Goal: Check status: Check status

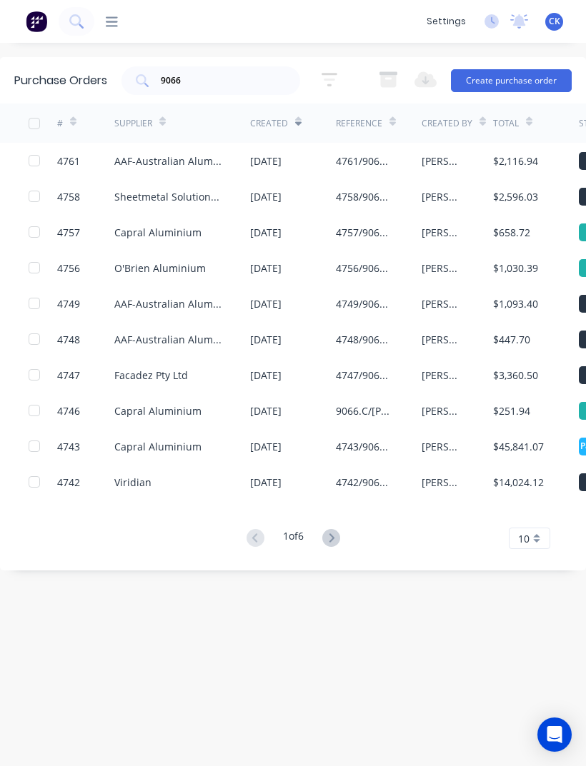
click at [246, 74] on input "9066" at bounding box center [218, 81] width 119 height 14
type input "9"
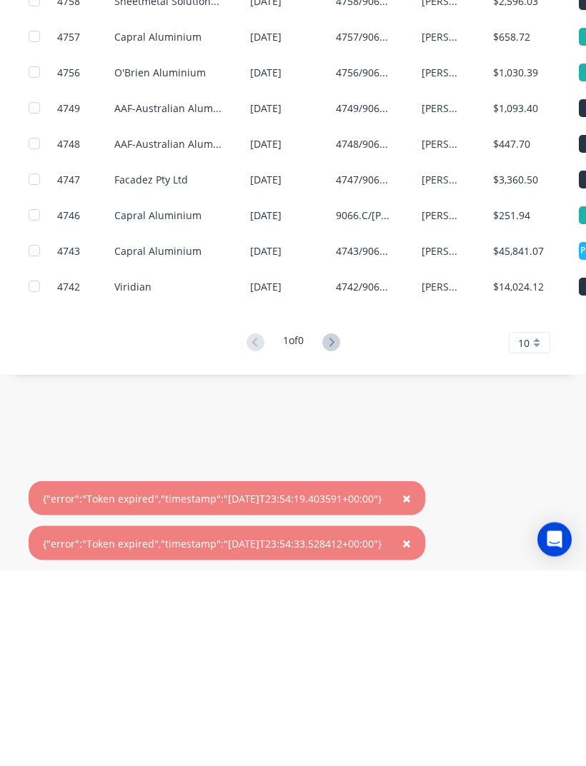
scroll to position [46, 0]
type input "4751"
click at [411, 684] on span "×" at bounding box center [406, 694] width 9 height 20
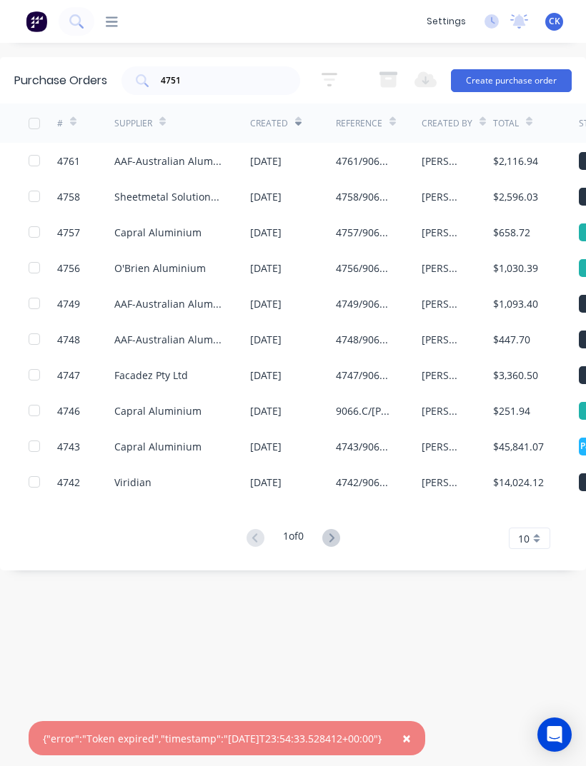
click at [411, 749] on span "×" at bounding box center [406, 739] width 9 height 20
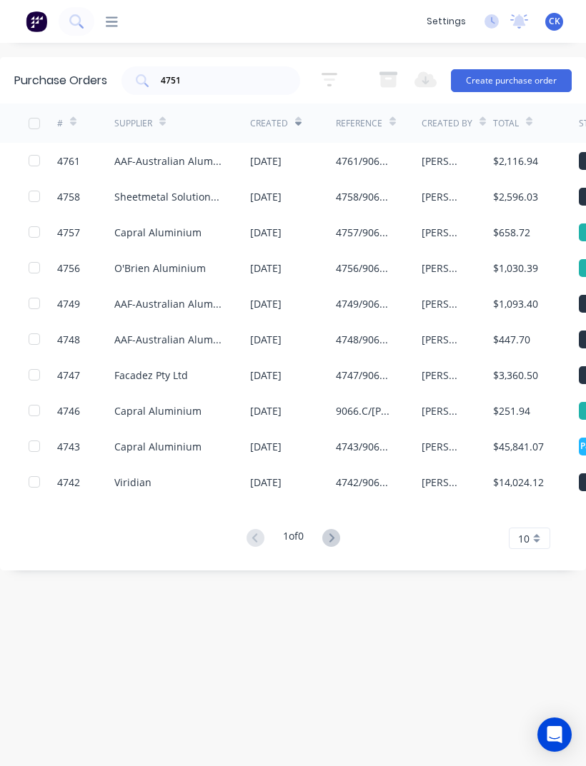
click at [113, 21] on icon at bounding box center [112, 21] width 12 height 10
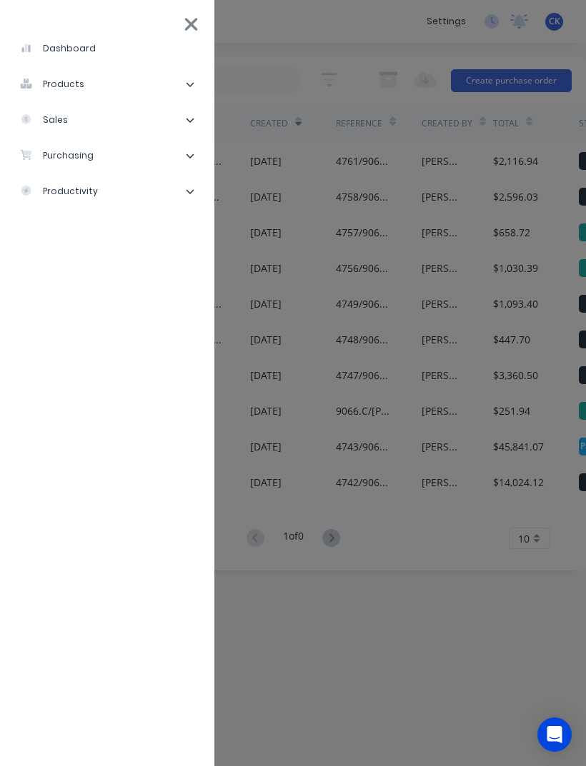
click at [47, 159] on div "purchasing" at bounding box center [57, 155] width 74 height 13
click at [71, 197] on div "Purchase Orders" at bounding box center [80, 191] width 99 height 13
click at [89, 187] on div "Purchase Orders" at bounding box center [80, 191] width 99 height 13
click at [81, 191] on div "Purchase Orders" at bounding box center [80, 191] width 99 height 13
click at [117, 194] on div "Purchase Orders" at bounding box center [80, 191] width 99 height 13
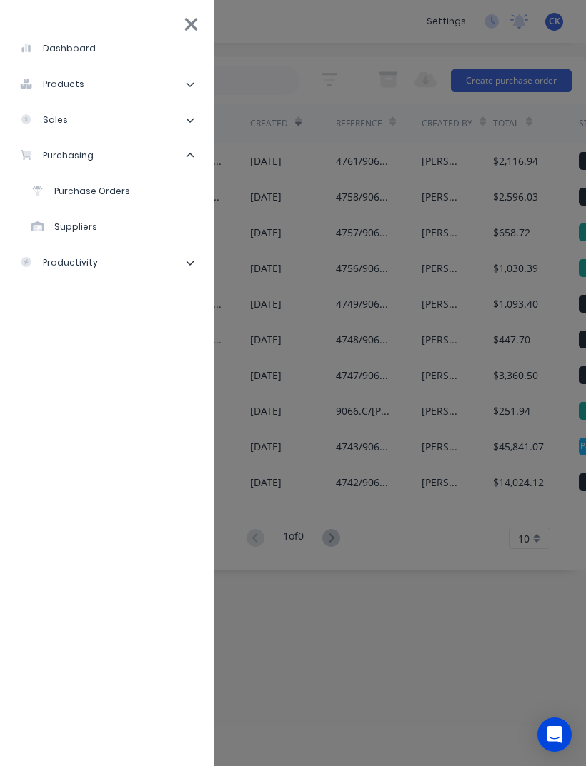
click at [105, 195] on div "Purchase Orders" at bounding box center [80, 191] width 99 height 13
click at [110, 199] on li "Purchase Orders" at bounding box center [113, 192] width 180 height 36
click at [64, 195] on div "Purchase Orders" at bounding box center [80, 191] width 99 height 13
click at [86, 185] on div "Purchase Orders" at bounding box center [80, 191] width 99 height 13
click at [106, 191] on div "Purchase Orders" at bounding box center [80, 191] width 99 height 13
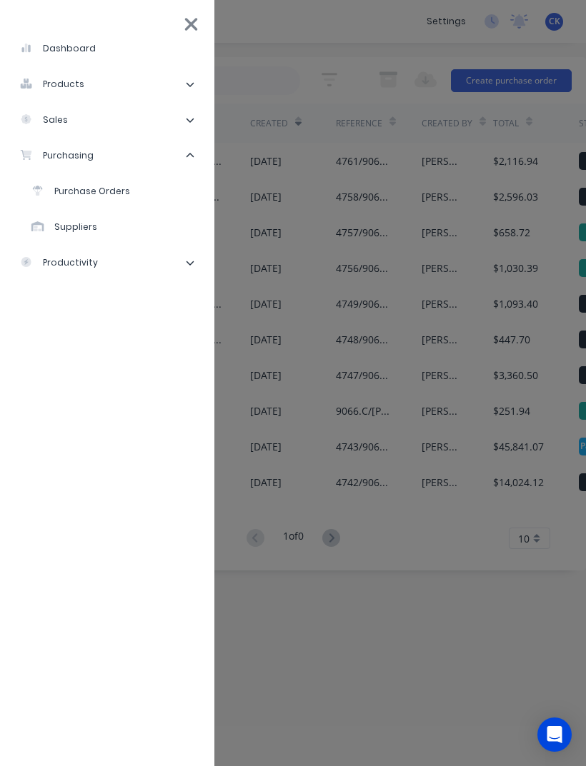
click at [88, 186] on div "Purchase Orders" at bounding box center [80, 191] width 99 height 13
click at [37, 198] on div "Purchase Orders" at bounding box center [80, 191] width 99 height 13
click at [39, 200] on li "Purchase Orders" at bounding box center [113, 192] width 180 height 36
click at [188, 22] on icon at bounding box center [191, 24] width 13 height 13
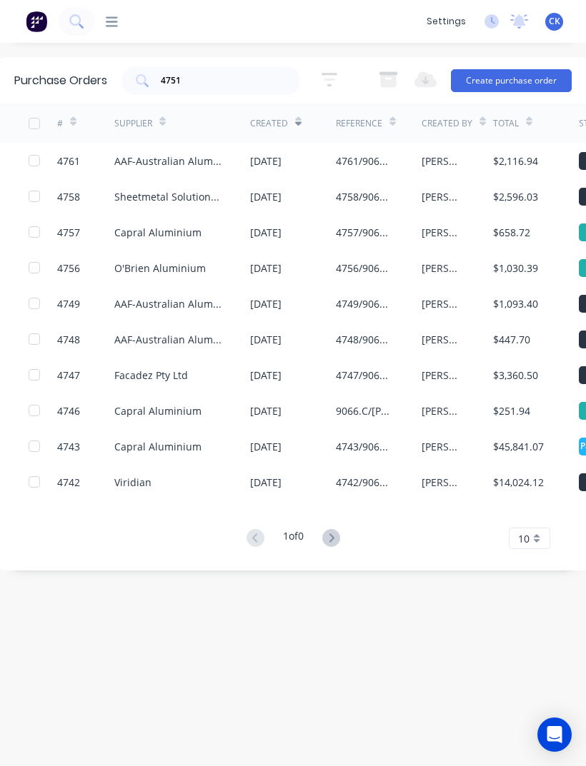
click at [45, 31] on img at bounding box center [36, 21] width 21 height 21
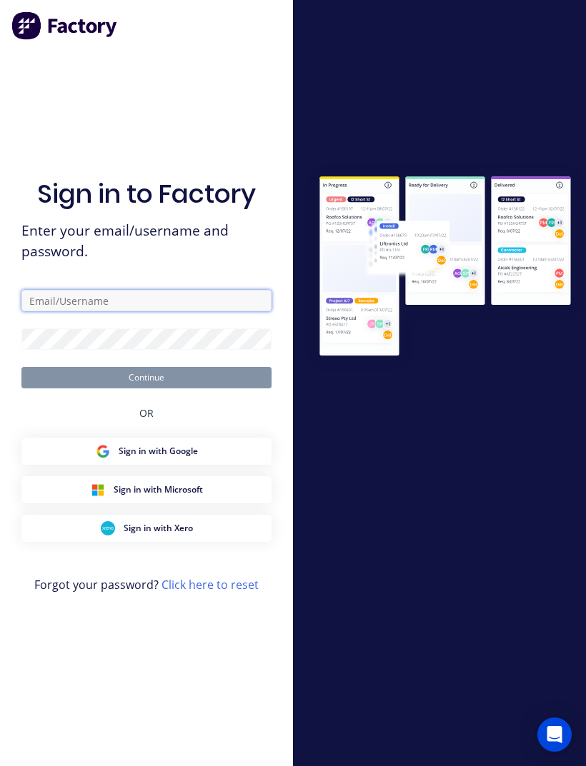
click at [160, 311] on input "text" at bounding box center [146, 300] width 250 height 21
type input "Clinton@archsystem.com.au"
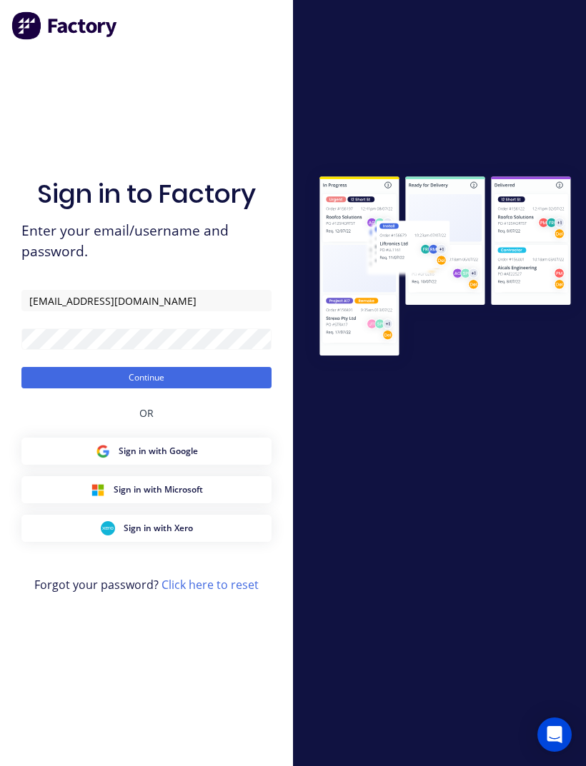
click at [156, 389] on button "Continue" at bounding box center [146, 377] width 250 height 21
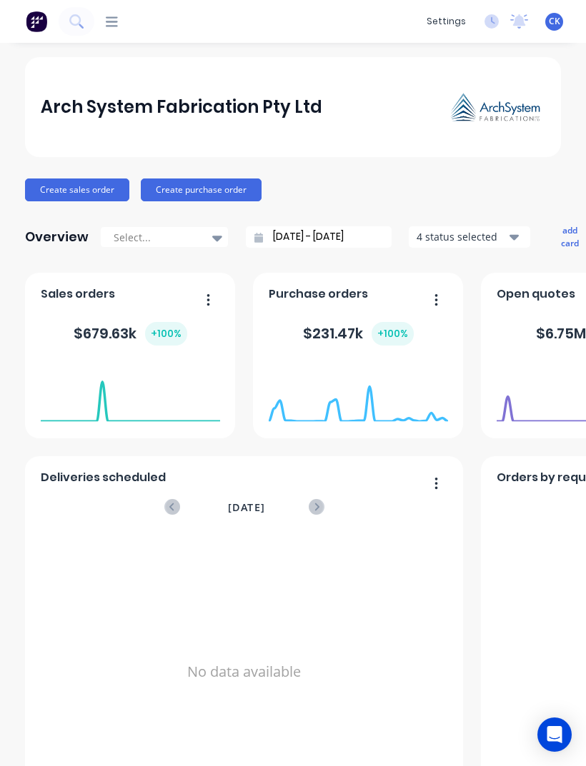
click at [117, 24] on icon at bounding box center [112, 22] width 12 height 14
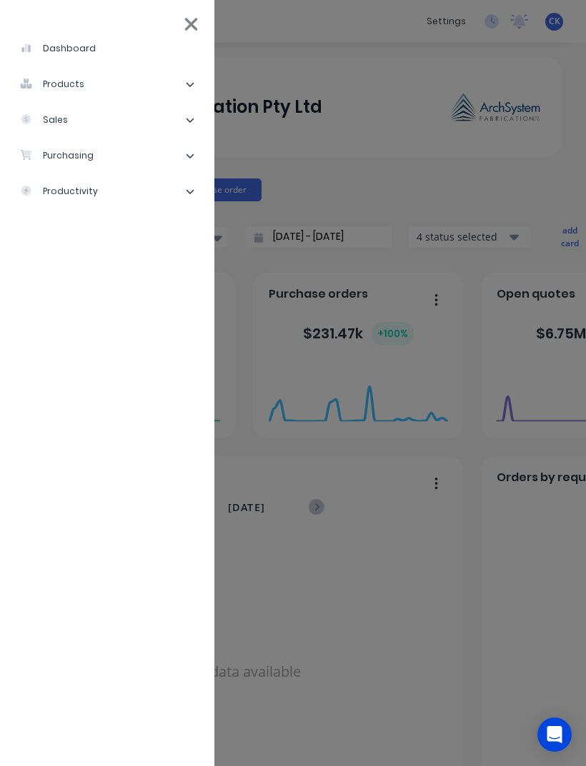
click at [144, 155] on li "purchasing" at bounding box center [106, 156] width 191 height 36
click at [164, 195] on li "Purchase Orders" at bounding box center [113, 192] width 180 height 36
click at [125, 186] on div "Purchase Orders" at bounding box center [80, 191] width 99 height 13
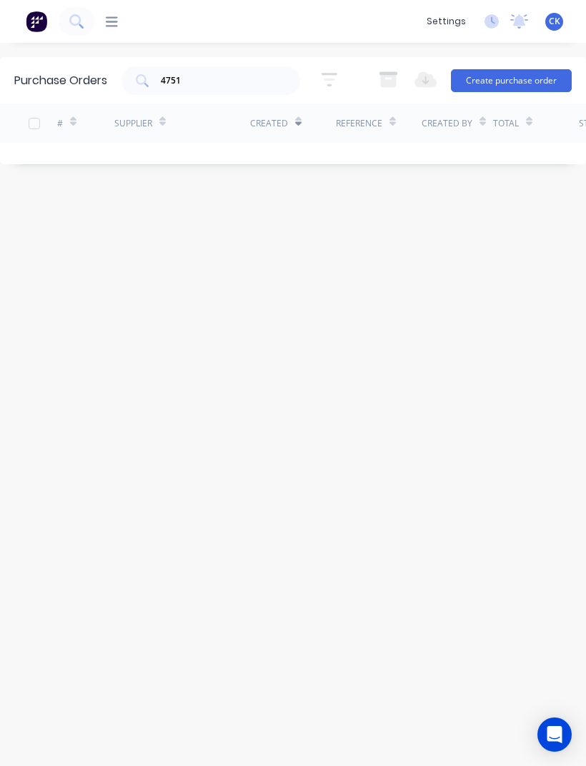
click at [234, 86] on input "4751" at bounding box center [218, 81] width 119 height 14
click at [436, 319] on div "Purchase Orders 4751 5 Statuses 5 Statuses Export to Excel (XLSX) Create purcha…" at bounding box center [293, 404] width 586 height 695
click at [211, 88] on input "4751" at bounding box center [218, 81] width 119 height 14
click at [161, 82] on input "4751" at bounding box center [218, 81] width 119 height 14
click at [149, 84] on icon at bounding box center [142, 80] width 13 height 13
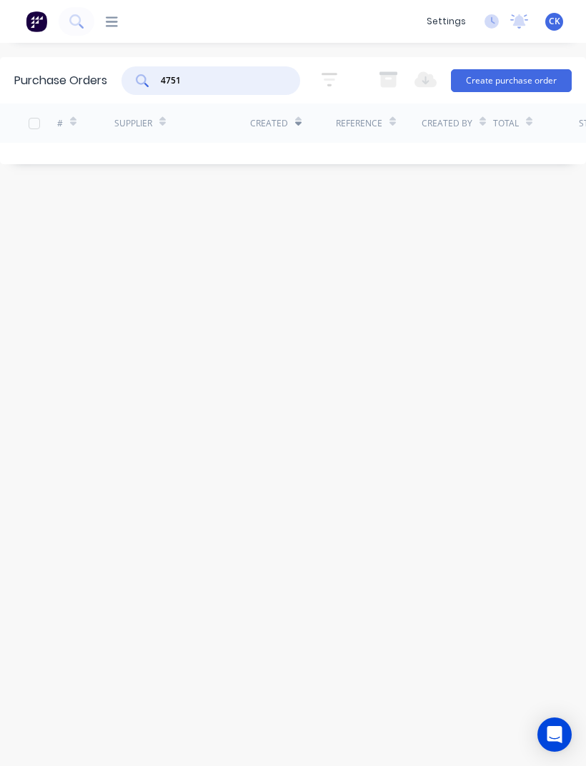
click at [139, 86] on icon at bounding box center [142, 80] width 13 height 13
click at [149, 71] on div "4751" at bounding box center [210, 80] width 179 height 29
click at [244, 97] on div "Purchase Orders 4751 5 Statuses 5 Statuses Export to Excel (XLSX) Create purcha…" at bounding box center [293, 80] width 586 height 46
click at [248, 87] on input "4751" at bounding box center [218, 81] width 119 height 14
click at [516, 480] on div "Purchase Orders 4751 5 Statuses 5 Statuses Export to Excel (XLSX) Create purcha…" at bounding box center [293, 404] width 586 height 695
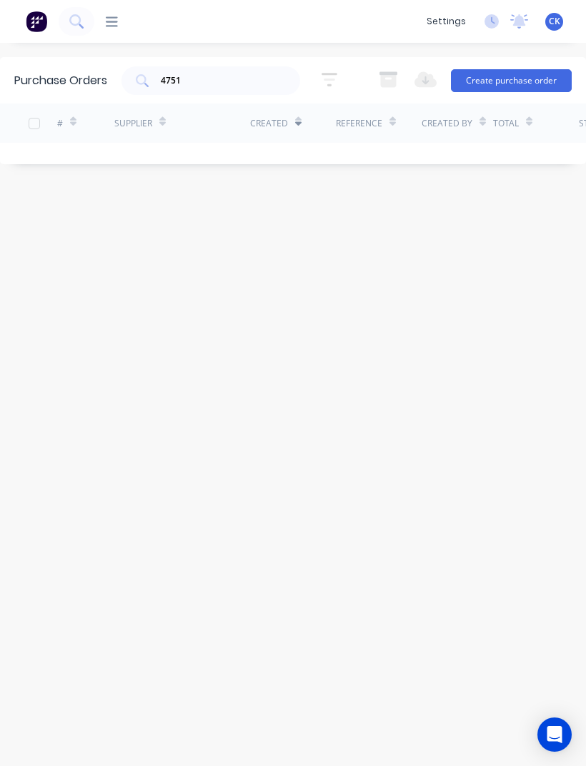
click at [115, 19] on icon at bounding box center [112, 22] width 12 height 14
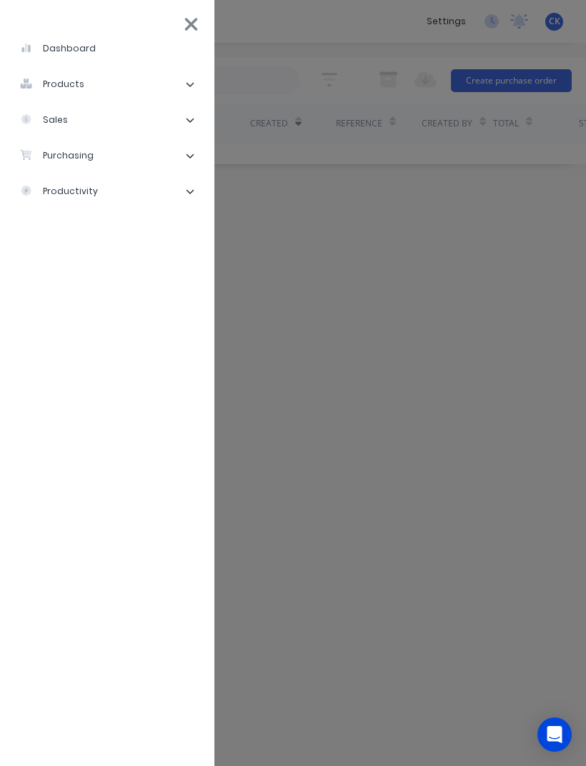
click at [171, 151] on li "purchasing" at bounding box center [106, 156] width 191 height 36
click at [122, 196] on div "Purchase Orders" at bounding box center [80, 191] width 99 height 13
click at [103, 193] on div "Purchase Orders" at bounding box center [80, 191] width 99 height 13
click at [54, 197] on div "Purchase Orders" at bounding box center [80, 191] width 99 height 13
click at [127, 195] on li "Purchase Orders" at bounding box center [113, 192] width 180 height 36
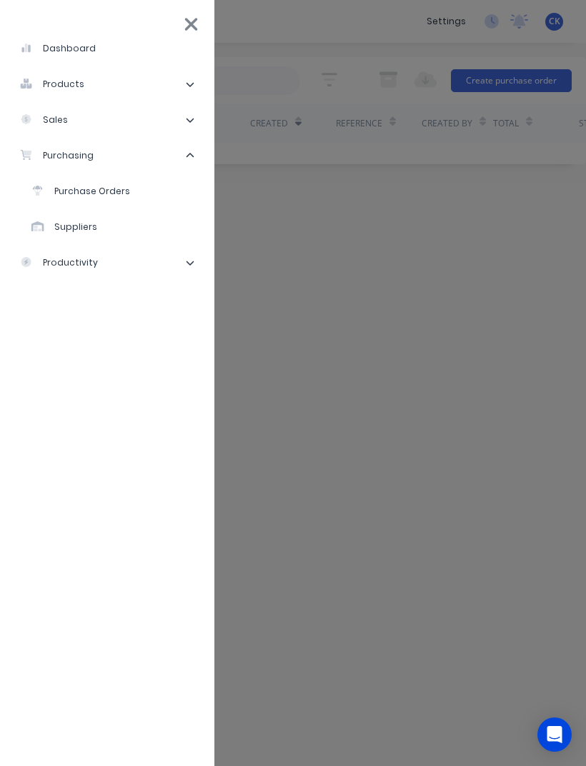
click at [140, 191] on li "Purchase Orders" at bounding box center [113, 192] width 180 height 36
click at [320, 248] on div "dashboard products Product Catalogue Materials sales Sales Orders Customers Pri…" at bounding box center [387, 383] width 586 height 766
click at [280, 249] on div "dashboard products Product Catalogue Materials sales Sales Orders Customers Pri…" at bounding box center [387, 383] width 586 height 766
click at [305, 219] on div "dashboard products Product Catalogue Materials sales Sales Orders Customers Pri…" at bounding box center [387, 383] width 586 height 766
click at [191, 40] on li "dashboard" at bounding box center [106, 49] width 191 height 36
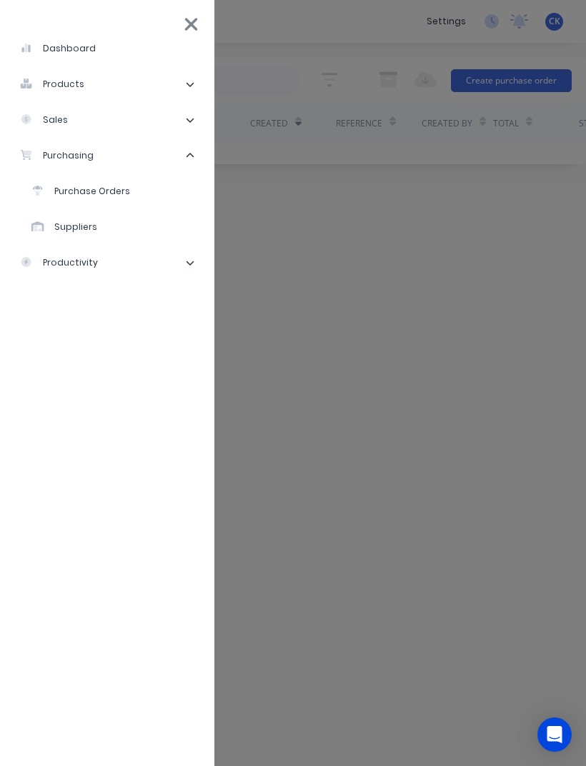
click at [520, 706] on div "dashboard products Product Catalogue Materials sales Sales Orders Customers Pri…" at bounding box center [387, 383] width 586 height 766
click at [184, 40] on li "dashboard" at bounding box center [106, 49] width 191 height 36
click at [198, 15] on icon at bounding box center [191, 24] width 15 height 20
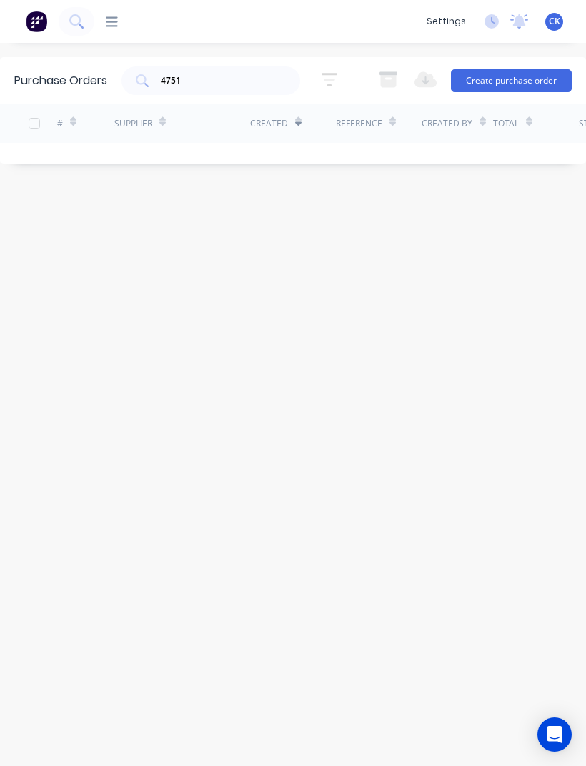
click at [199, 17] on div "dashboard products Product Catalogue Materials sales Sales Orders Customers Pri…" at bounding box center [256, 21] width 325 height 14
click at [116, 17] on icon at bounding box center [112, 21] width 12 height 10
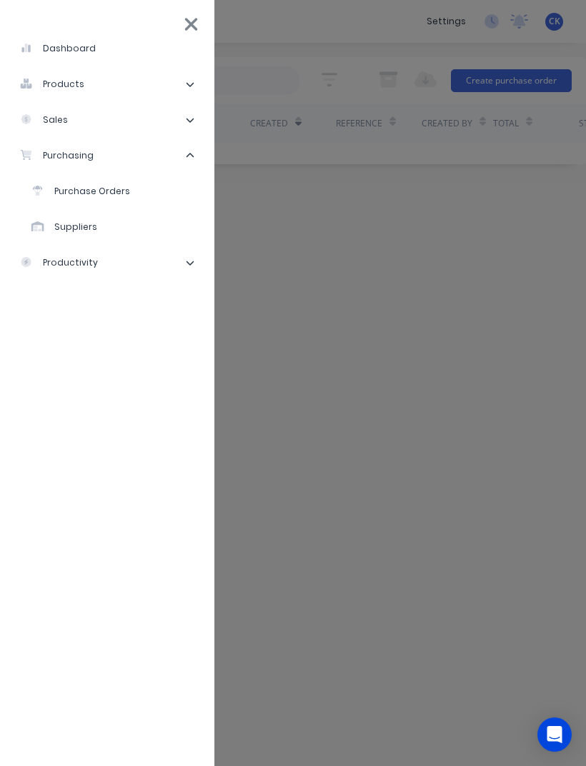
click at [92, 186] on div "Purchase Orders" at bounding box center [80, 191] width 99 height 13
click at [133, 196] on li "Purchase Orders" at bounding box center [113, 192] width 180 height 36
click at [146, 141] on li "purchasing" at bounding box center [106, 156] width 191 height 36
click at [196, 152] on li "purchasing" at bounding box center [106, 156] width 191 height 36
click at [89, 192] on div "Purchase Orders" at bounding box center [80, 191] width 99 height 13
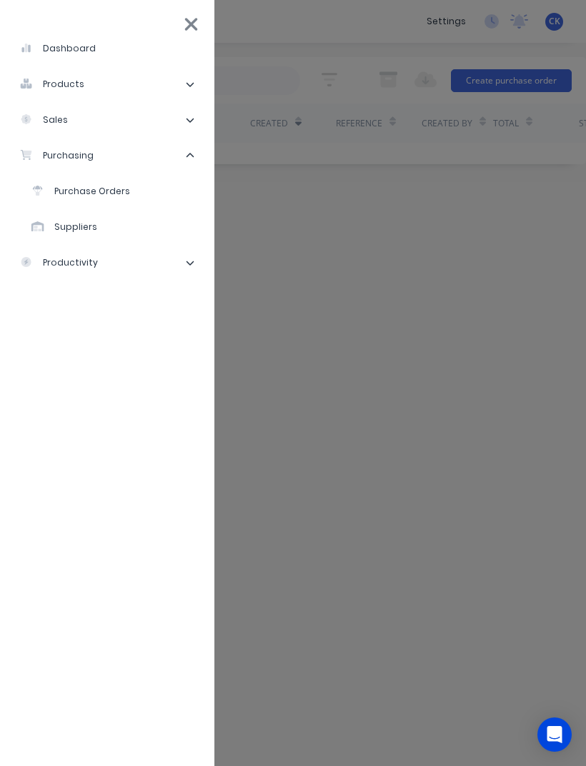
click at [113, 181] on li "Purchase Orders" at bounding box center [113, 192] width 180 height 36
click at [112, 181] on li "Purchase Orders" at bounding box center [113, 192] width 180 height 36
click at [133, 182] on li "Purchase Orders" at bounding box center [113, 192] width 180 height 36
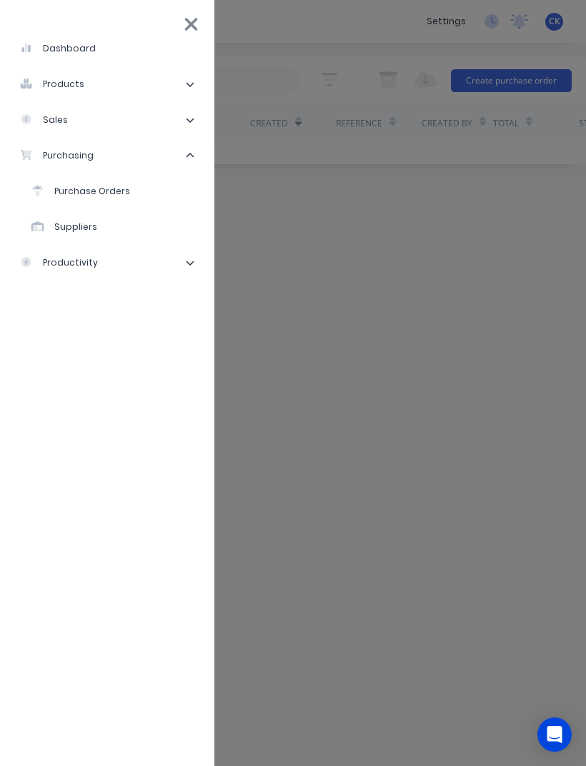
click at [405, 215] on div "dashboard products Product Catalogue Materials sales Sales Orders Customers Pri…" at bounding box center [387, 383] width 586 height 766
click at [104, 197] on div "Purchase Orders" at bounding box center [80, 191] width 99 height 13
click at [62, 190] on div "Purchase Orders" at bounding box center [80, 191] width 99 height 13
click at [62, 189] on div "Purchase Orders" at bounding box center [80, 191] width 99 height 13
click at [101, 189] on div "Purchase Orders" at bounding box center [80, 191] width 99 height 13
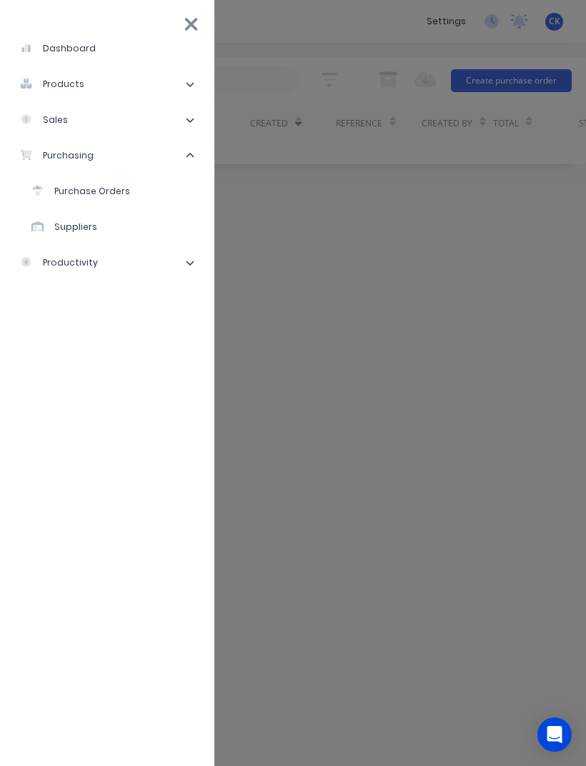
click at [161, 197] on li "Purchase Orders" at bounding box center [113, 192] width 180 height 36
click at [121, 194] on div "Purchase Orders" at bounding box center [80, 191] width 99 height 13
click at [121, 187] on div "Purchase Orders" at bounding box center [80, 191] width 99 height 13
click at [154, 197] on li "Purchase Orders" at bounding box center [113, 192] width 180 height 36
click at [204, 21] on div "dashboard products Product Catalogue Materials sales Sales Orders Customers Pri…" at bounding box center [107, 383] width 214 height 766
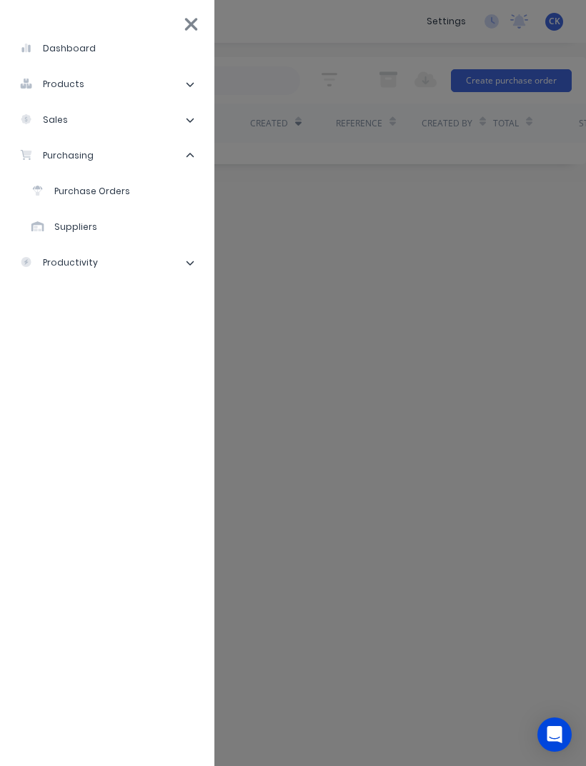
click at [204, 20] on div "dashboard products Product Catalogue Materials sales Sales Orders Customers Pri…" at bounding box center [107, 383] width 214 height 766
click at [193, 30] on icon at bounding box center [191, 24] width 15 height 20
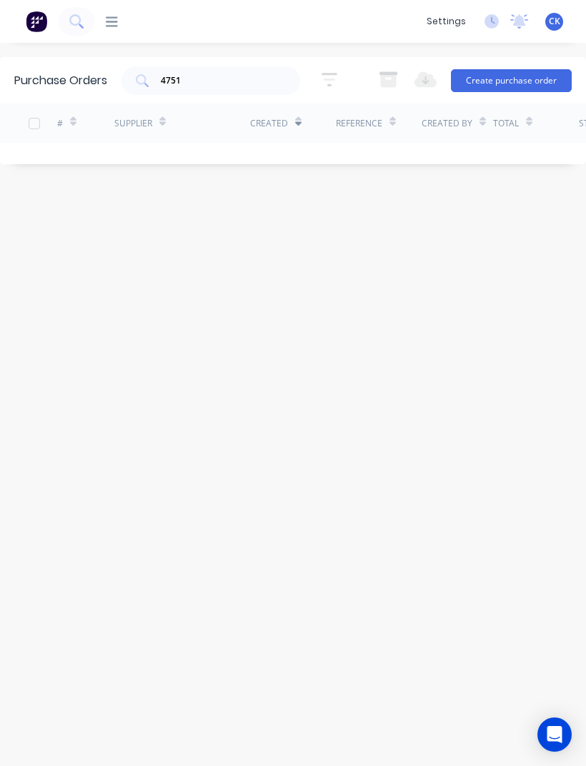
scroll to position [0, 0]
click at [111, 28] on icon at bounding box center [112, 22] width 12 height 14
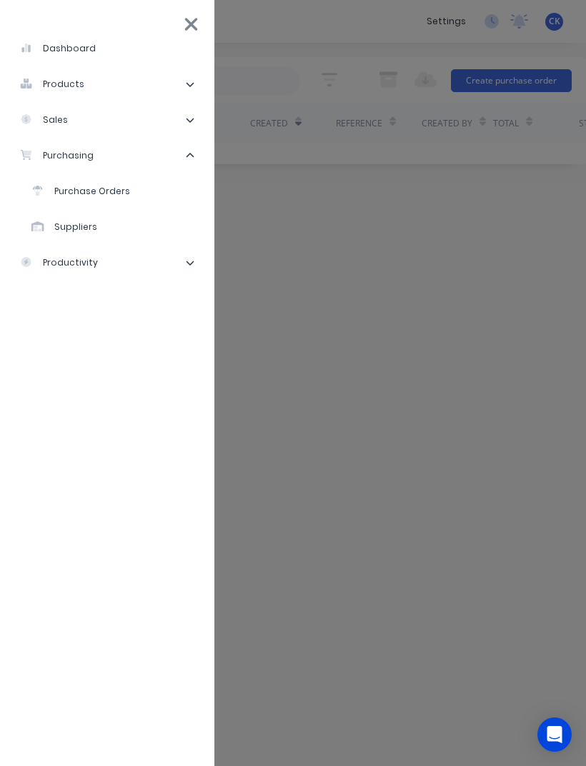
click at [59, 82] on div "products" at bounding box center [52, 84] width 64 height 13
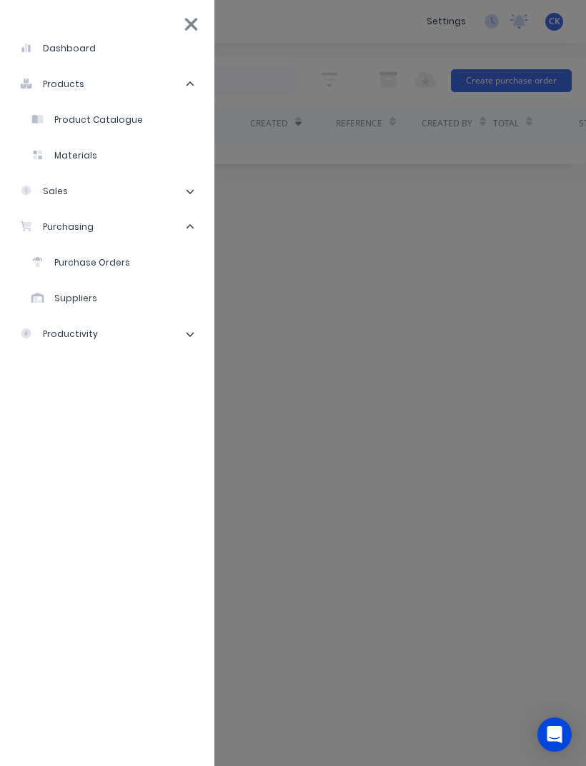
click at [58, 56] on li "dashboard" at bounding box center [106, 49] width 191 height 36
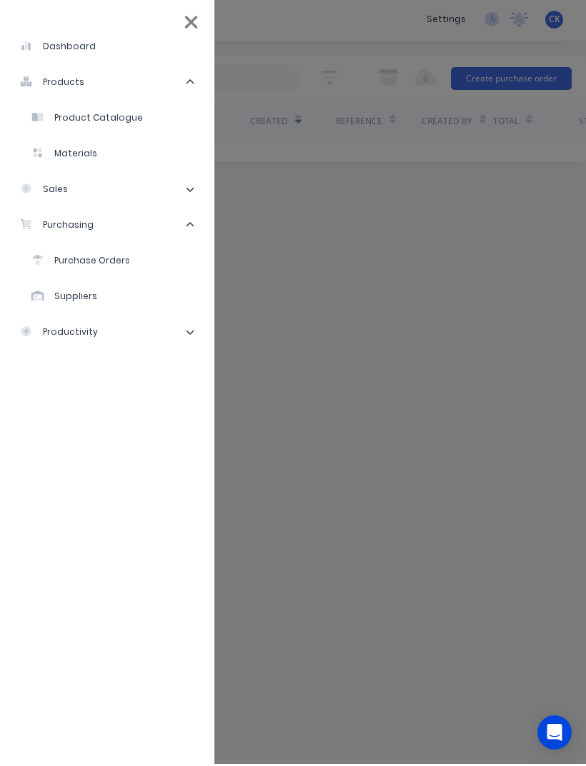
scroll to position [3, 0]
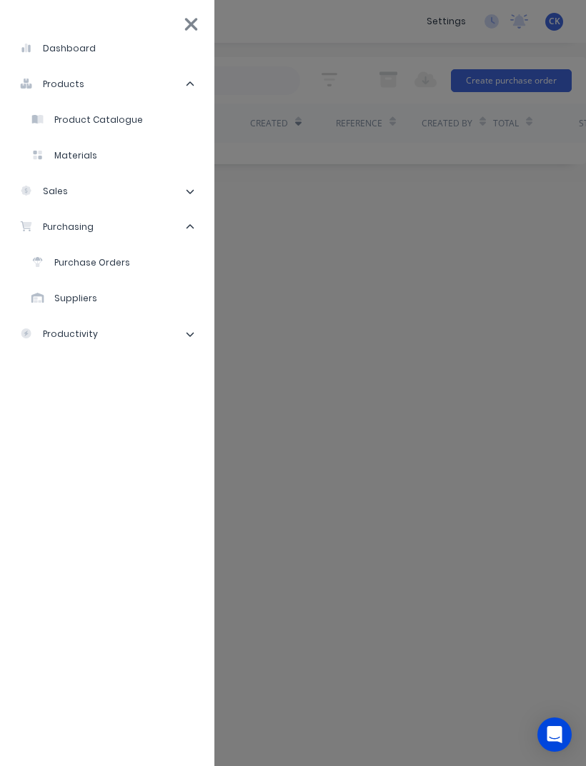
click at [48, 56] on li "dashboard" at bounding box center [106, 49] width 191 height 36
click at [47, 56] on li "dashboard" at bounding box center [106, 49] width 191 height 36
click at [71, 57] on li "dashboard" at bounding box center [106, 49] width 191 height 36
click at [296, 264] on div "dashboard products Product Catalogue Materials sales Sales Orders Customers Pri…" at bounding box center [387, 383] width 586 height 766
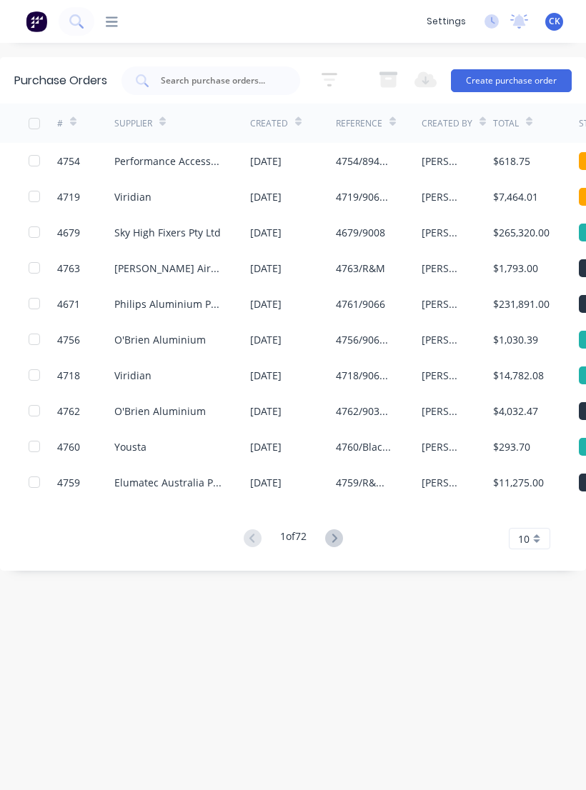
click at [195, 77] on input "text" at bounding box center [218, 81] width 119 height 14
type input "4751"
click at [141, 84] on icon at bounding box center [141, 79] width 11 height 11
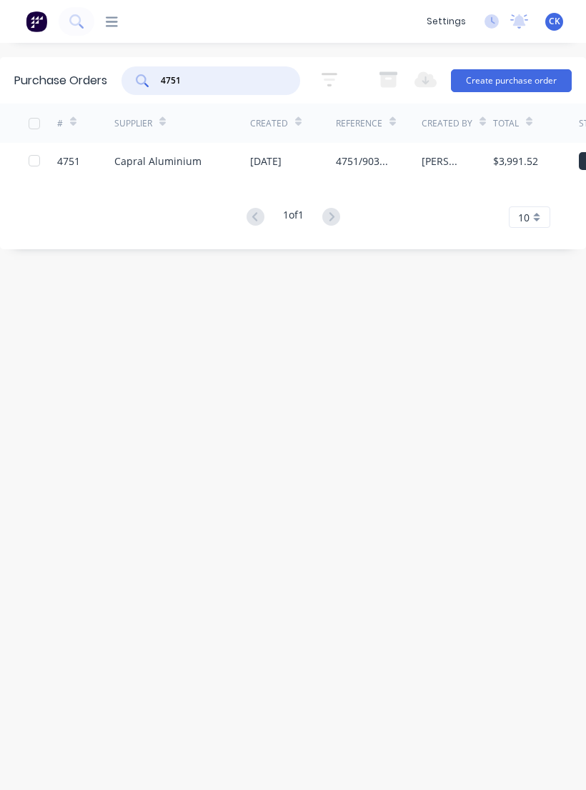
click at [376, 166] on div "4751/9037/Components" at bounding box center [364, 161] width 57 height 15
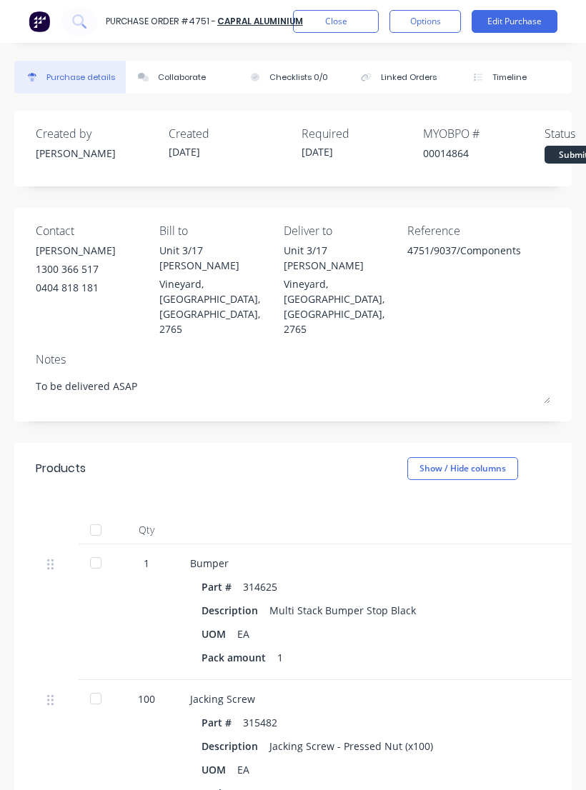
scroll to position [26, 4]
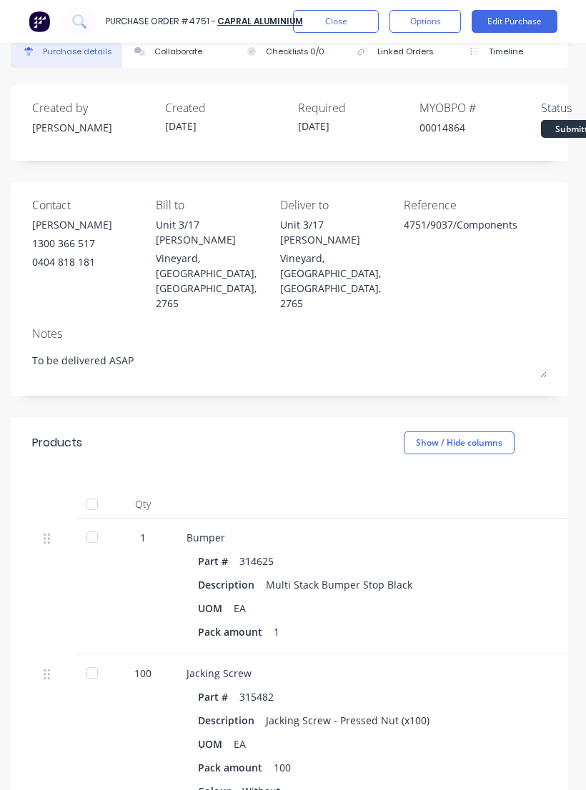
click at [91, 523] on div at bounding box center [92, 537] width 29 height 29
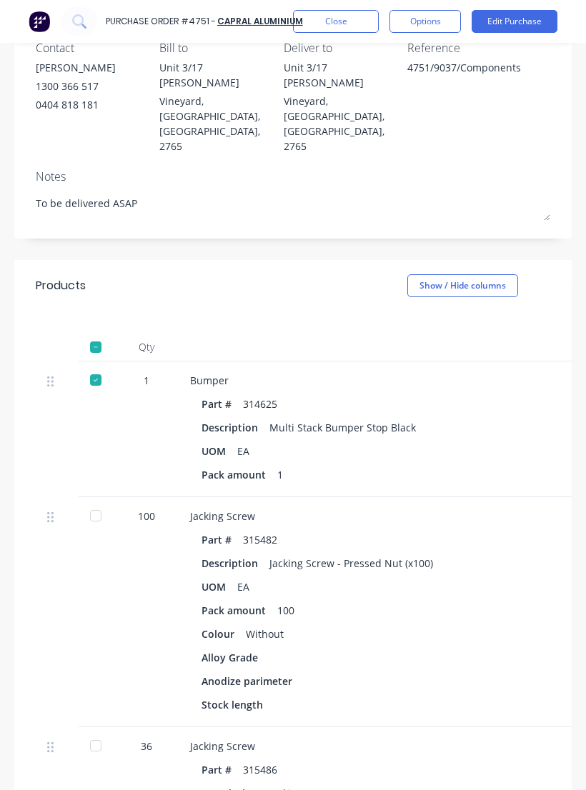
scroll to position [184, 0]
click at [96, 501] on div at bounding box center [95, 515] width 29 height 29
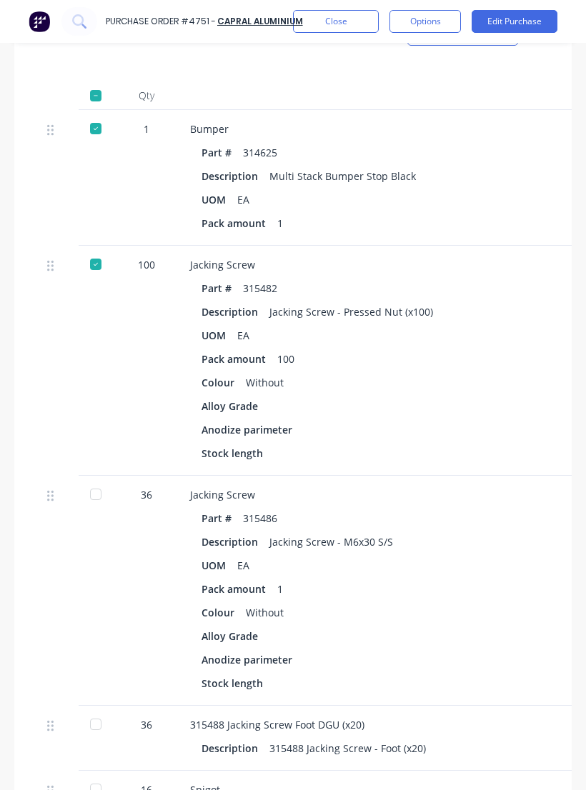
scroll to position [435, 0]
click at [96, 479] on div at bounding box center [95, 493] width 29 height 29
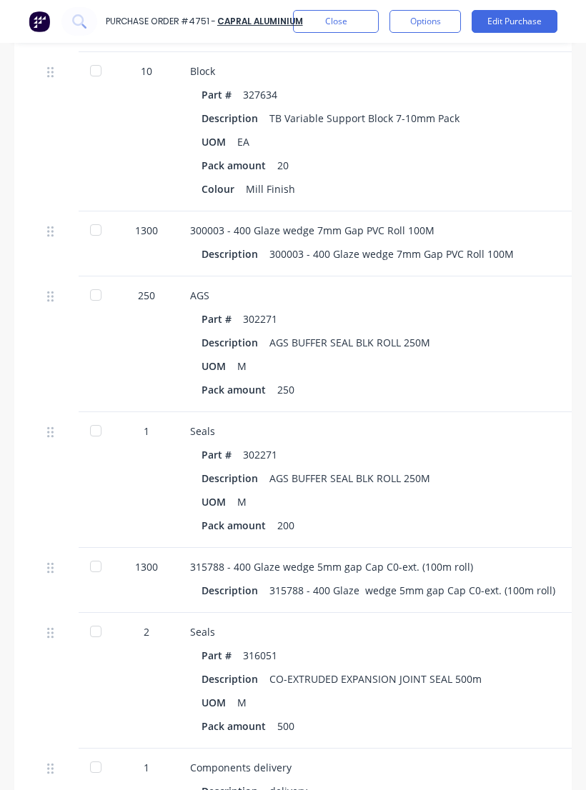
scroll to position [3111, 0]
click at [105, 216] on div at bounding box center [95, 230] width 29 height 29
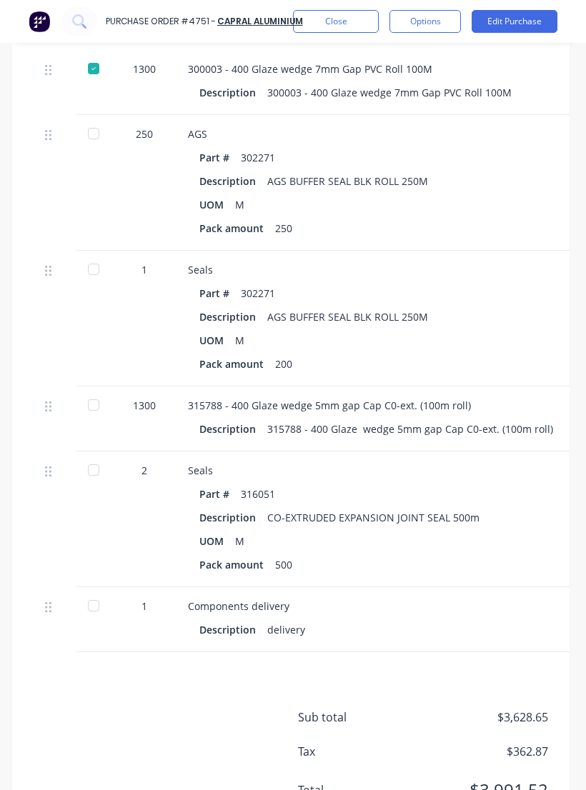
scroll to position [3272, 2]
click at [103, 592] on div at bounding box center [93, 606] width 29 height 29
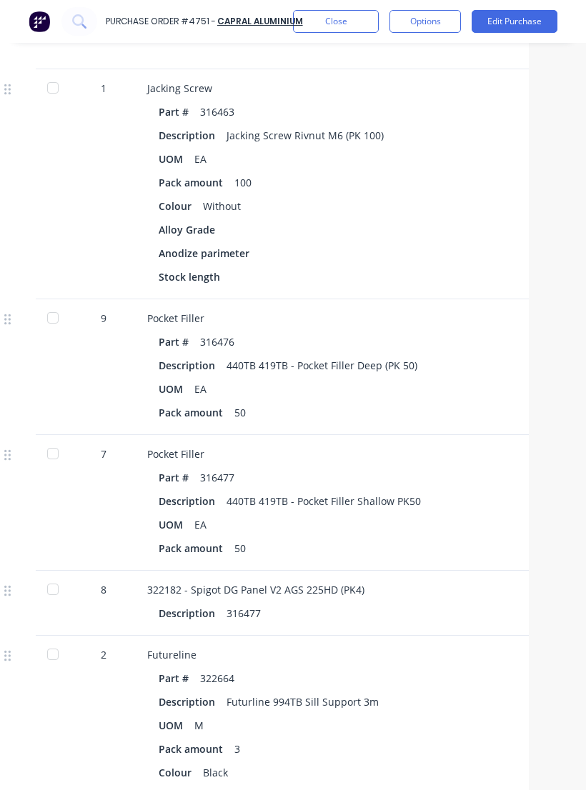
scroll to position [1525, 39]
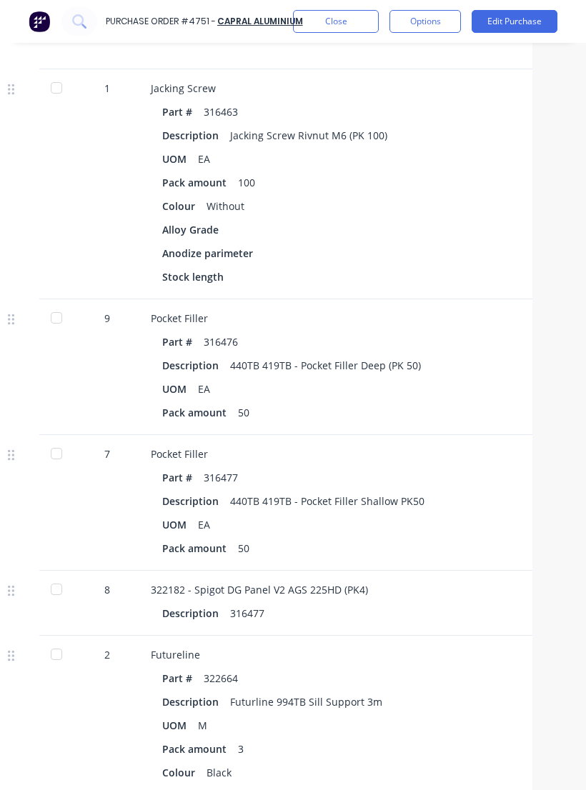
click at [49, 575] on div at bounding box center [56, 589] width 29 height 29
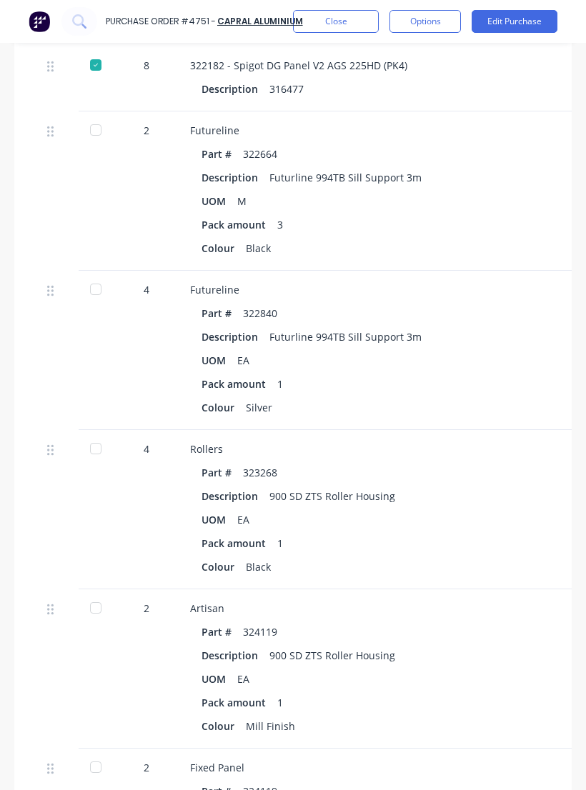
scroll to position [2056, 0]
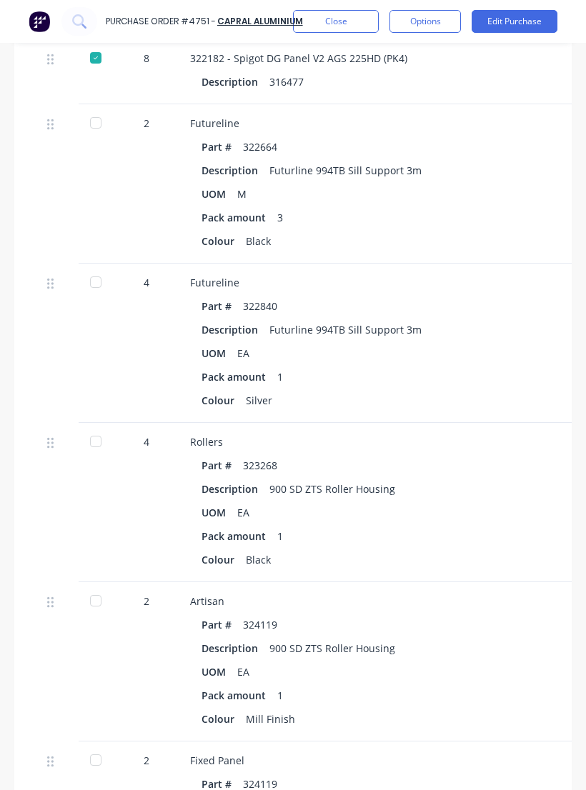
click at [102, 427] on div at bounding box center [95, 441] width 29 height 29
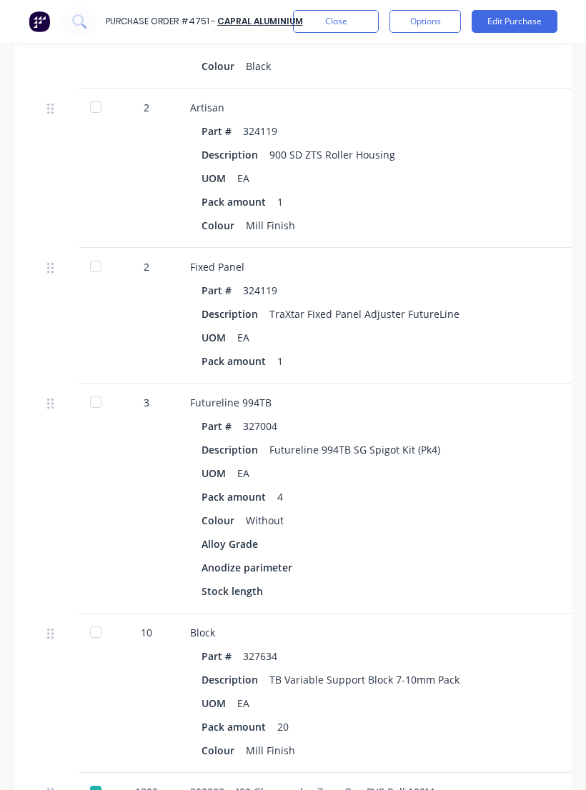
scroll to position [2551, 0]
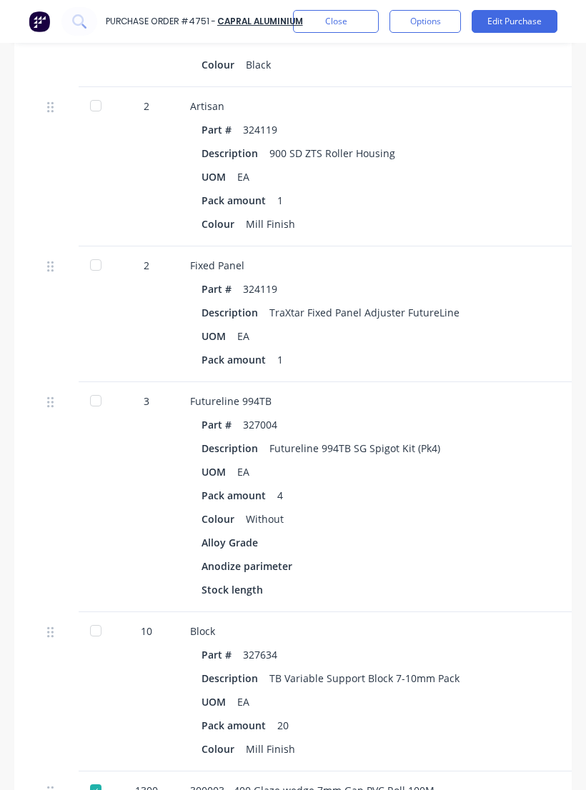
click at [92, 386] on div at bounding box center [95, 400] width 29 height 29
click at [81, 386] on div at bounding box center [95, 400] width 29 height 29
click at [95, 386] on div at bounding box center [95, 400] width 29 height 29
click at [95, 616] on div at bounding box center [95, 630] width 29 height 29
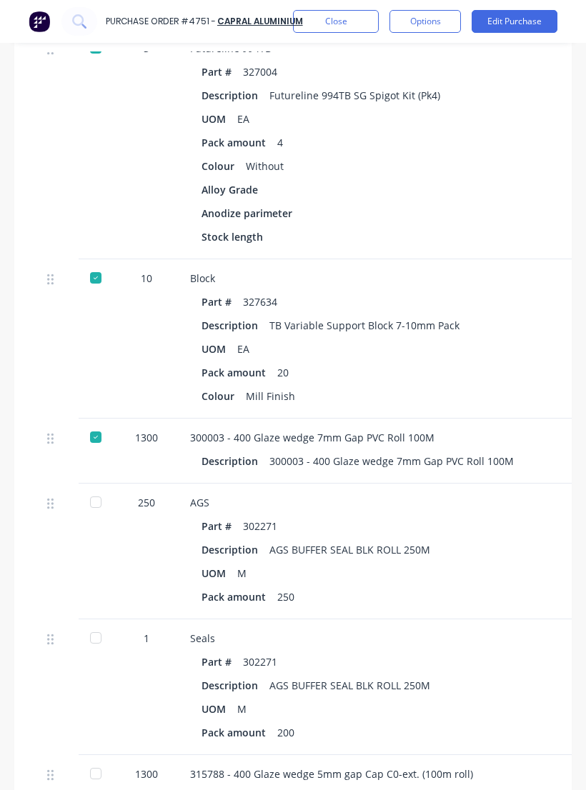
scroll to position [2905, 0]
click at [96, 487] on div at bounding box center [95, 501] width 29 height 29
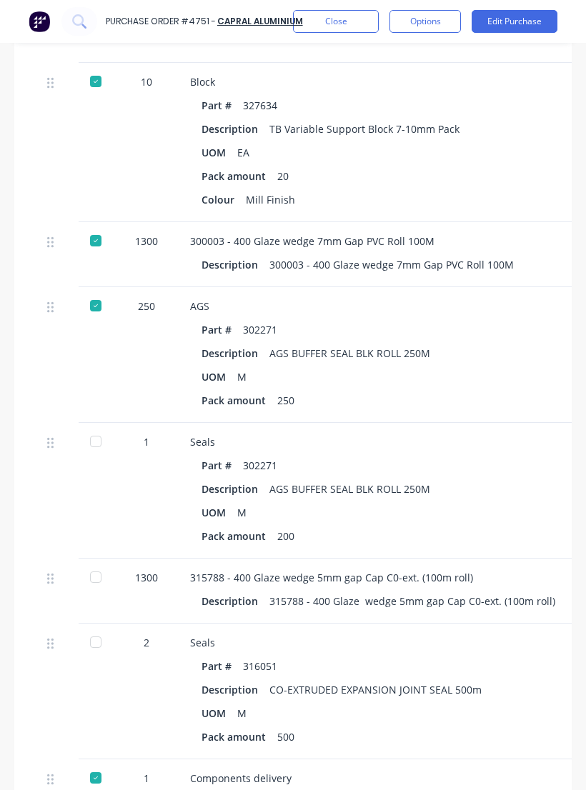
scroll to position [3101, 0]
click at [81, 426] on div at bounding box center [95, 440] width 29 height 29
click at [94, 562] on div at bounding box center [95, 576] width 29 height 29
click at [92, 627] on div at bounding box center [95, 641] width 29 height 29
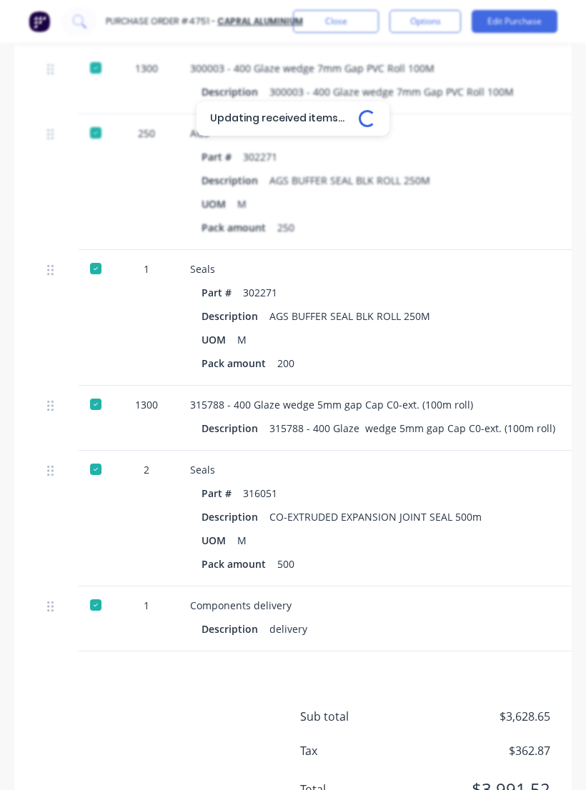
scroll to position [3272, 0]
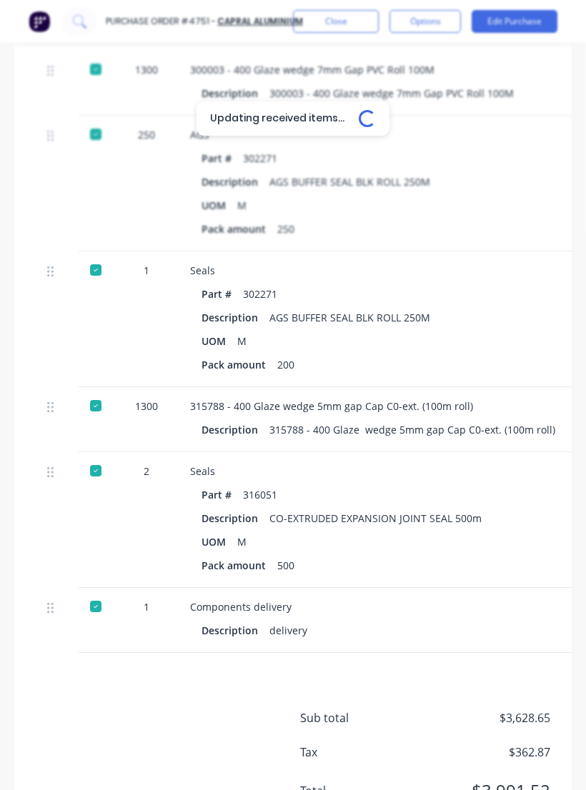
type textarea "x"
click at [335, 41] on div "Purchase Order #4751 - Capral Aluminium Close Options Edit Purchase" at bounding box center [293, 21] width 586 height 43
click at [357, 28] on button "Close" at bounding box center [336, 21] width 86 height 23
